Goal: Navigation & Orientation: Find specific page/section

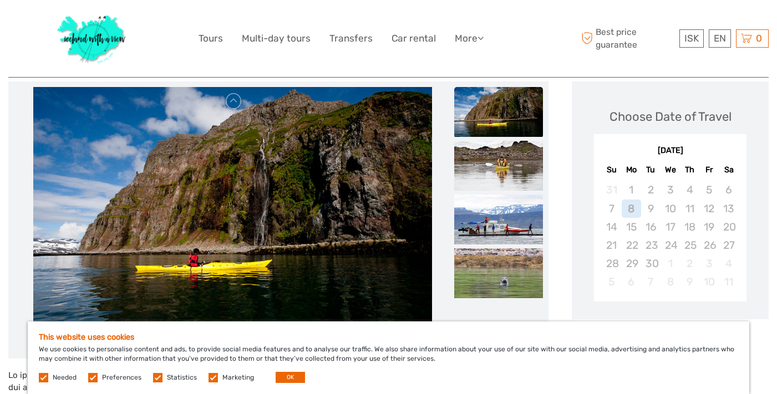
scroll to position [179, 0]
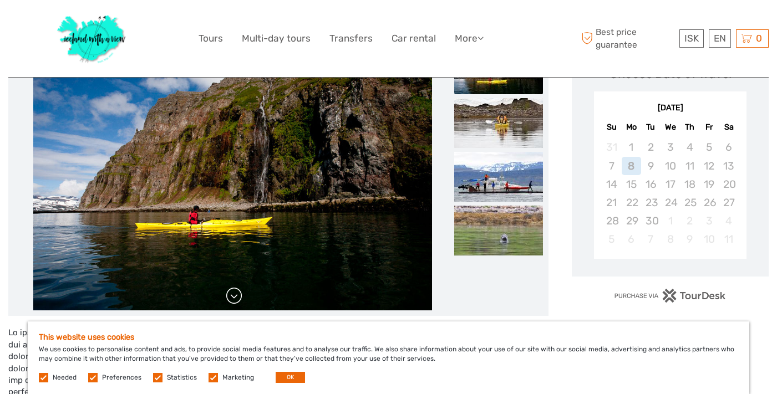
click at [237, 304] on link at bounding box center [234, 296] width 18 height 18
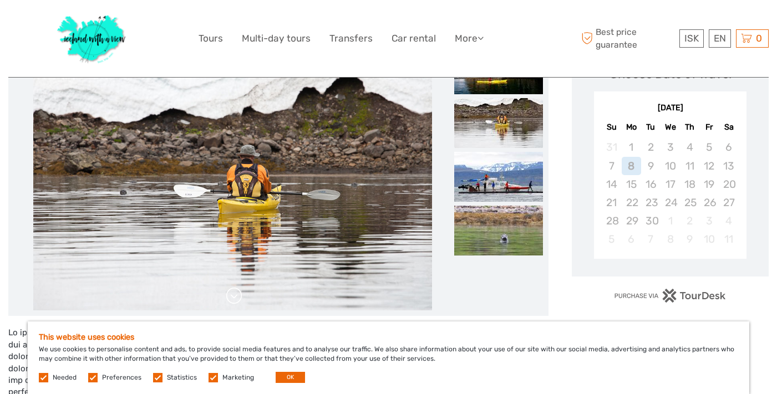
click at [236, 296] on link at bounding box center [234, 296] width 18 height 18
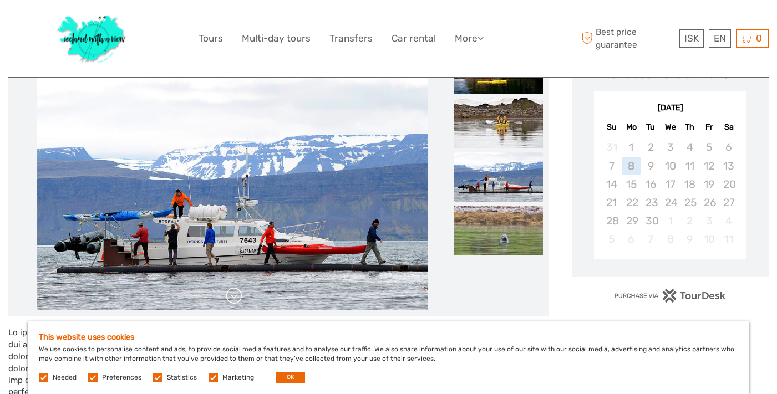
click at [236, 296] on link at bounding box center [234, 296] width 18 height 18
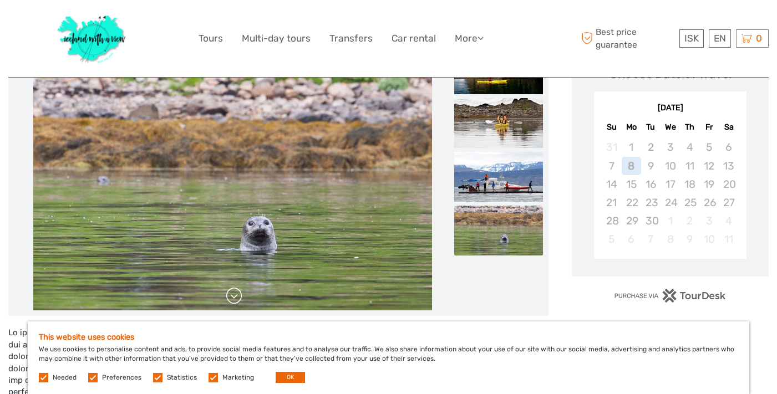
click at [236, 296] on link at bounding box center [234, 296] width 18 height 18
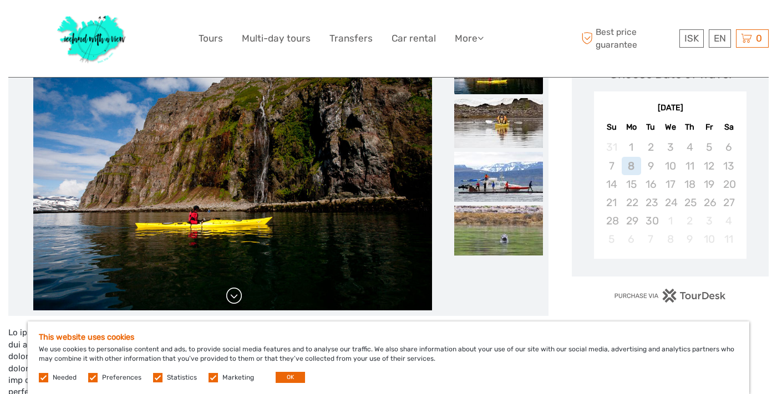
click at [236, 296] on link at bounding box center [234, 296] width 18 height 18
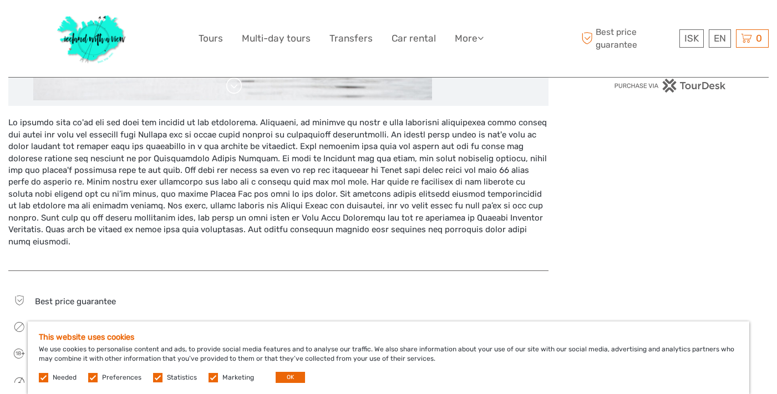
scroll to position [393, 0]
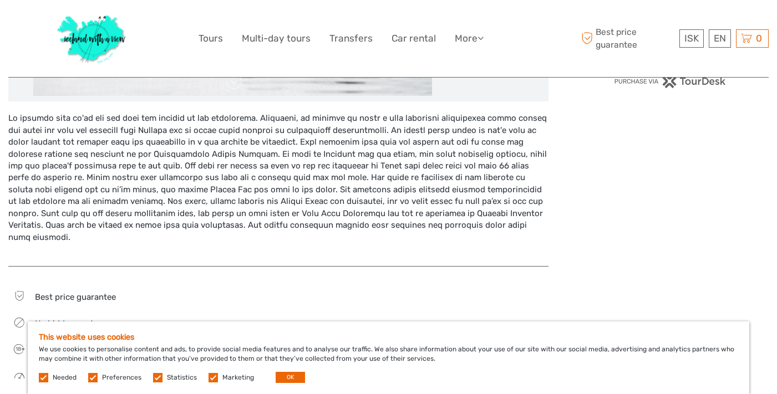
click at [210, 377] on label at bounding box center [213, 377] width 9 height 9
click at [0, 0] on input "checkbox" at bounding box center [0, 0] width 0 height 0
click at [162, 381] on span "Statistics" at bounding box center [175, 377] width 45 height 8
click at [89, 381] on label at bounding box center [92, 377] width 9 height 9
click at [0, 0] on input "checkbox" at bounding box center [0, 0] width 0 height 0
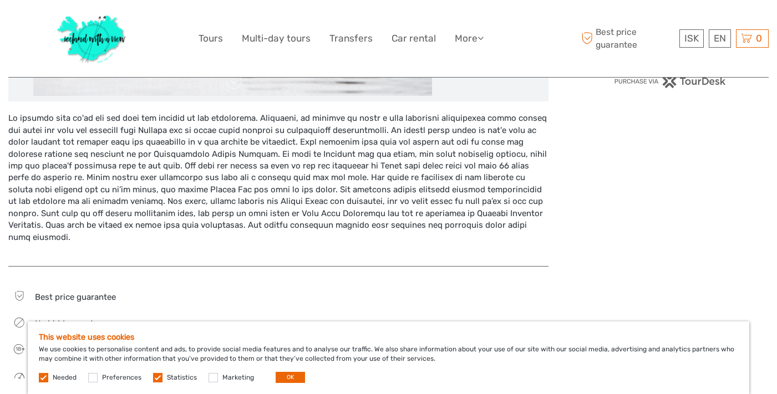
click at [156, 378] on label at bounding box center [157, 377] width 9 height 9
click at [0, 0] on input "checkbox" at bounding box center [0, 0] width 0 height 0
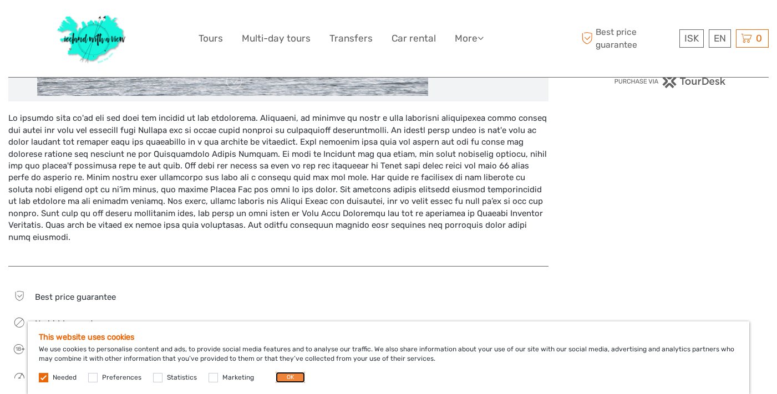
click at [286, 379] on button "OK" at bounding box center [290, 377] width 29 height 11
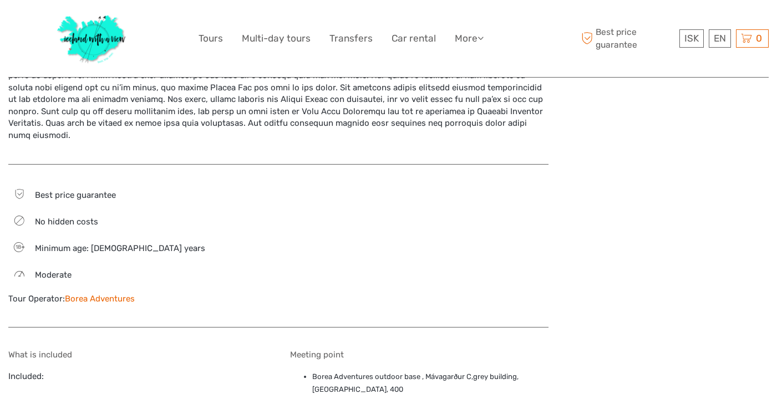
scroll to position [490, 0]
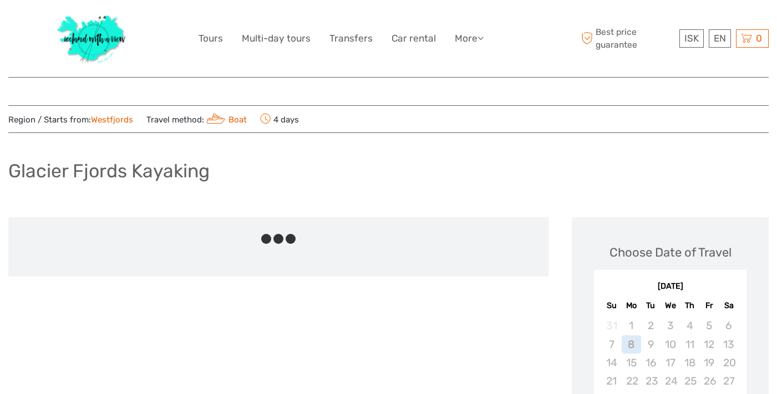
scroll to position [1632, 0]
